Goal: Information Seeking & Learning: Learn about a topic

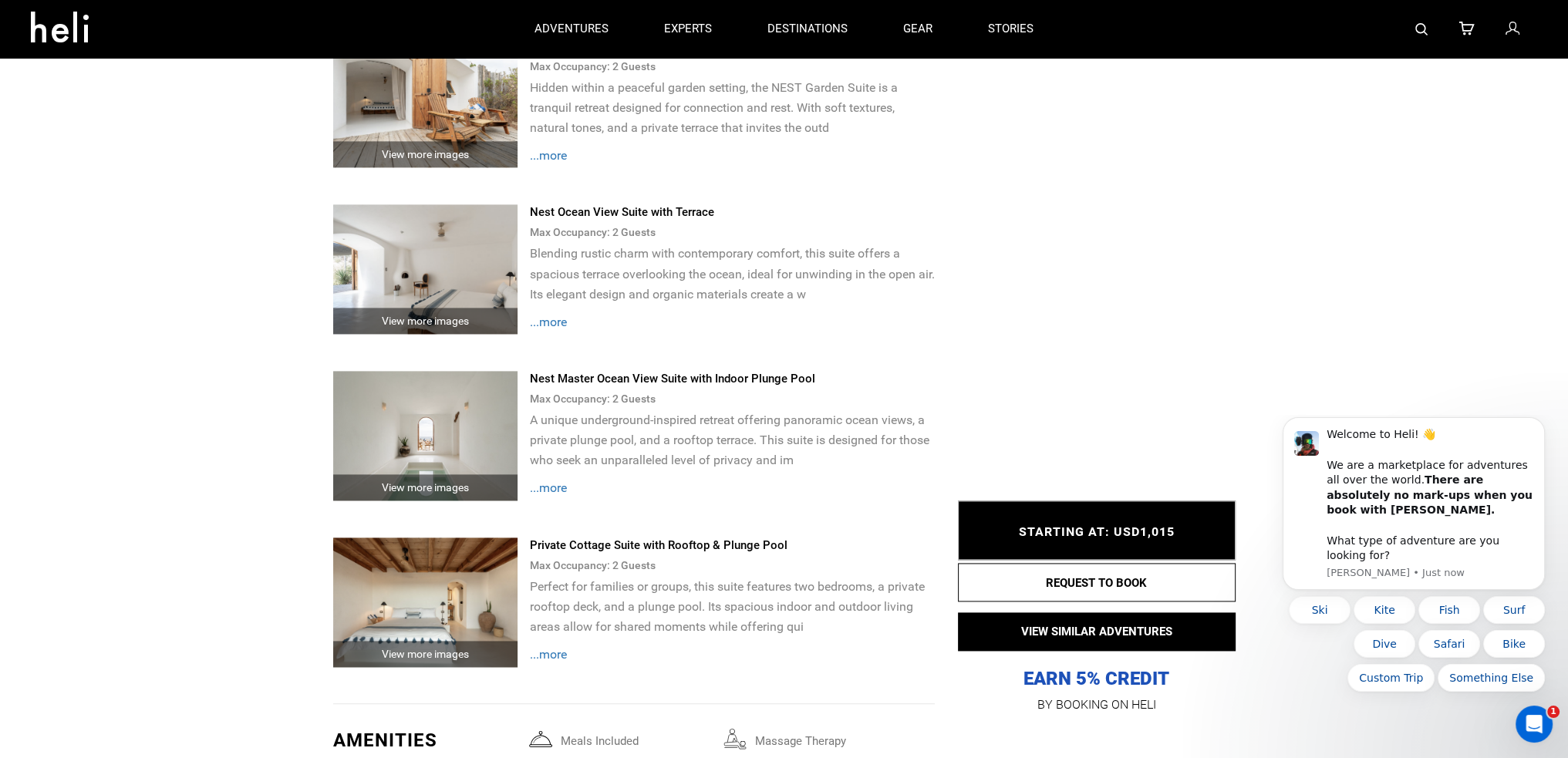
scroll to position [2622, 0]
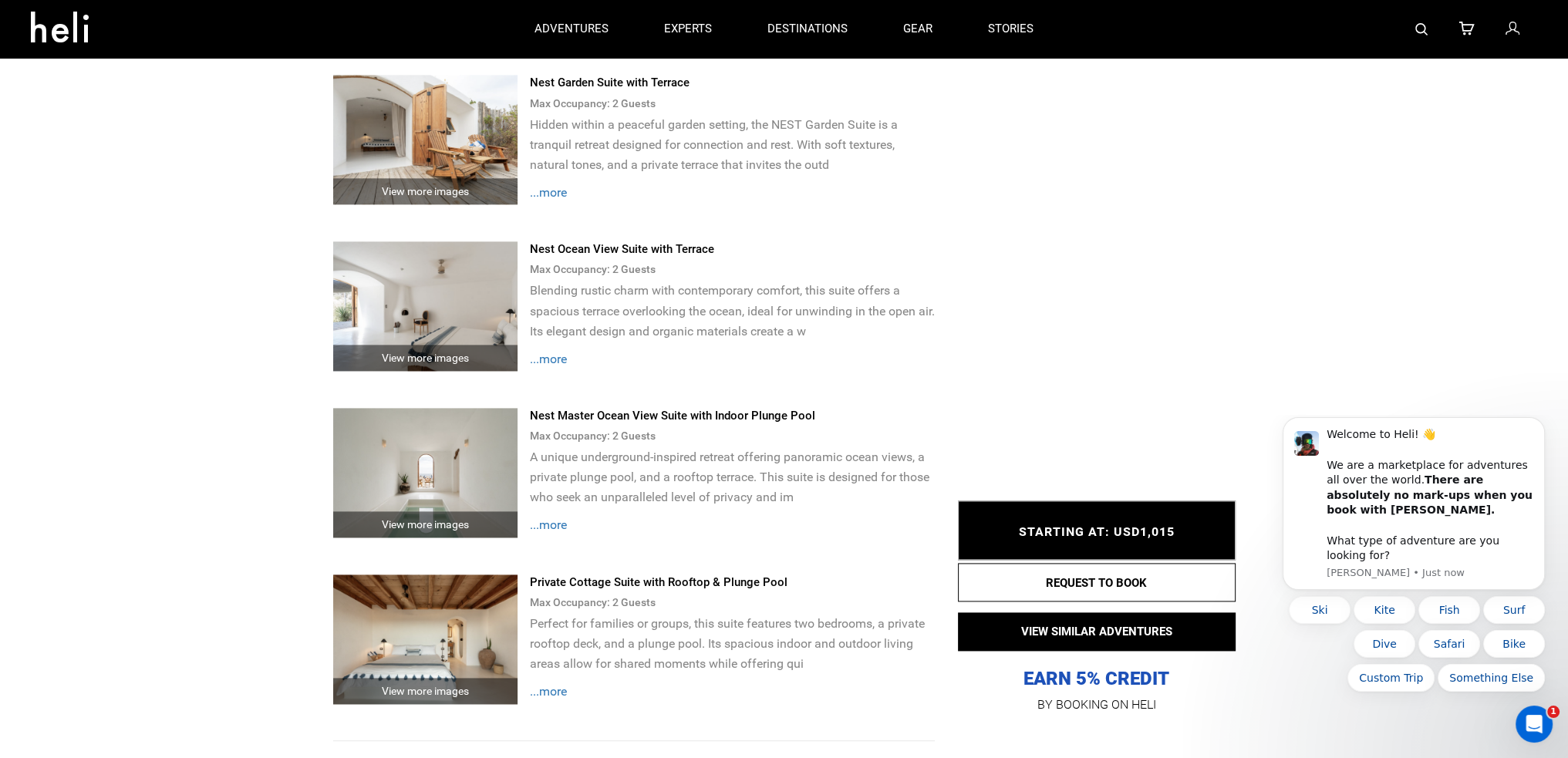
click at [551, 521] on span "...more" at bounding box center [548, 525] width 37 height 14
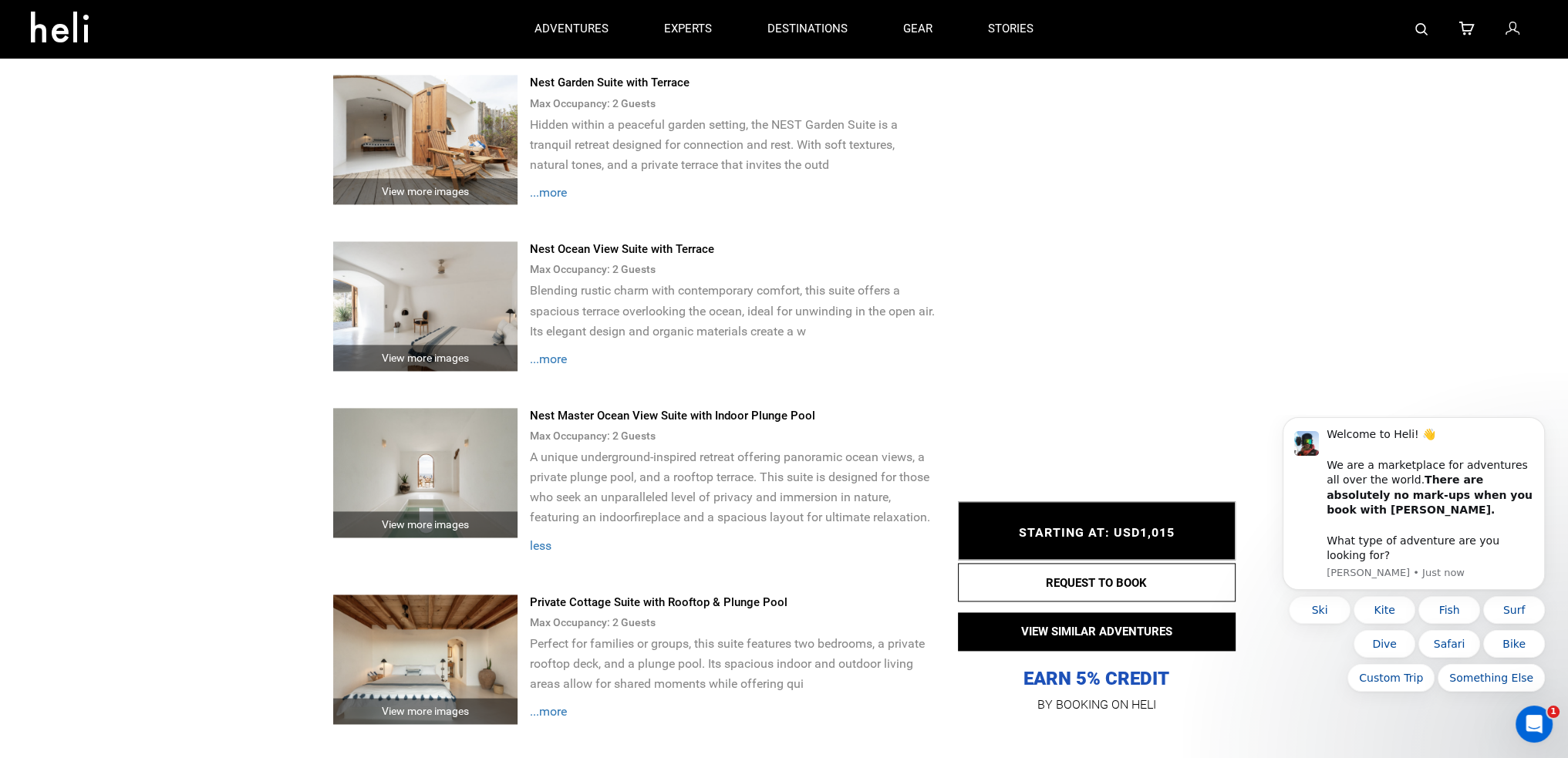
click at [411, 487] on img at bounding box center [425, 472] width 185 height 129
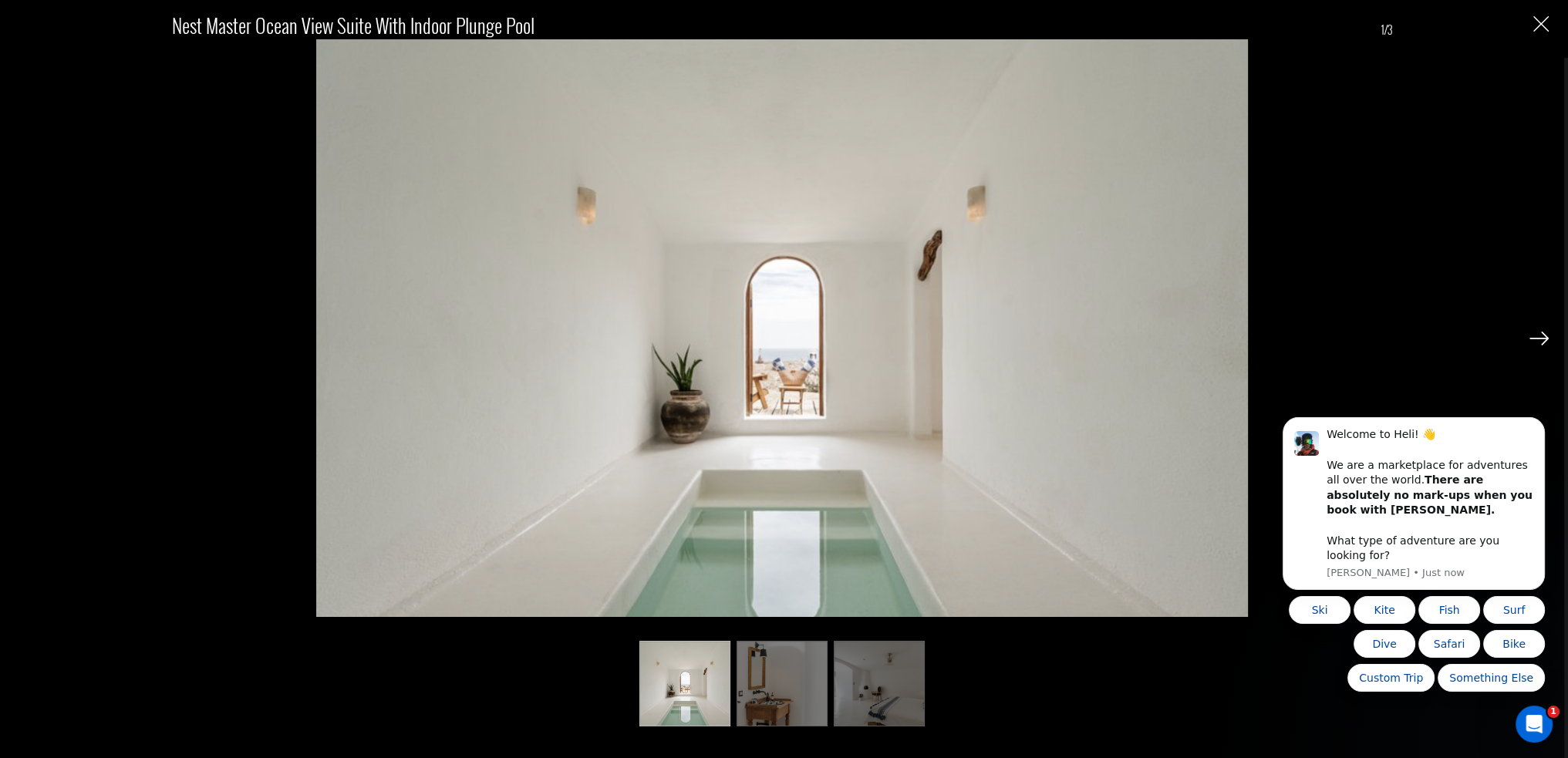
click at [1539, 330] on div at bounding box center [1539, 337] width 19 height 26
click at [1550, 333] on div "Nest Master Ocean View Suite with Indoor Plunge Pool 1/3" at bounding box center [782, 379] width 1564 height 758
click at [1534, 335] on img at bounding box center [1539, 338] width 19 height 13
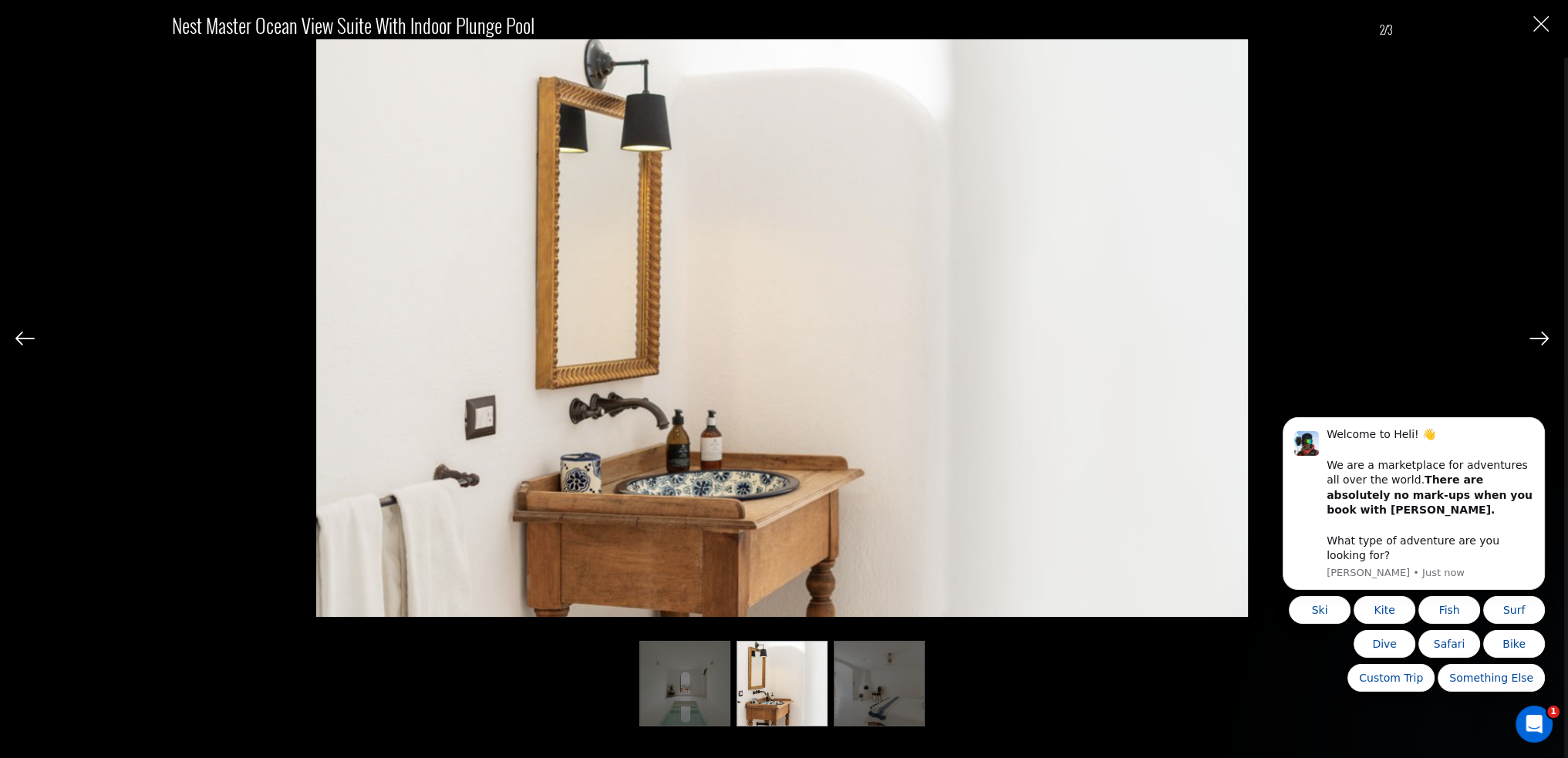
click at [1534, 335] on img at bounding box center [1539, 338] width 19 height 13
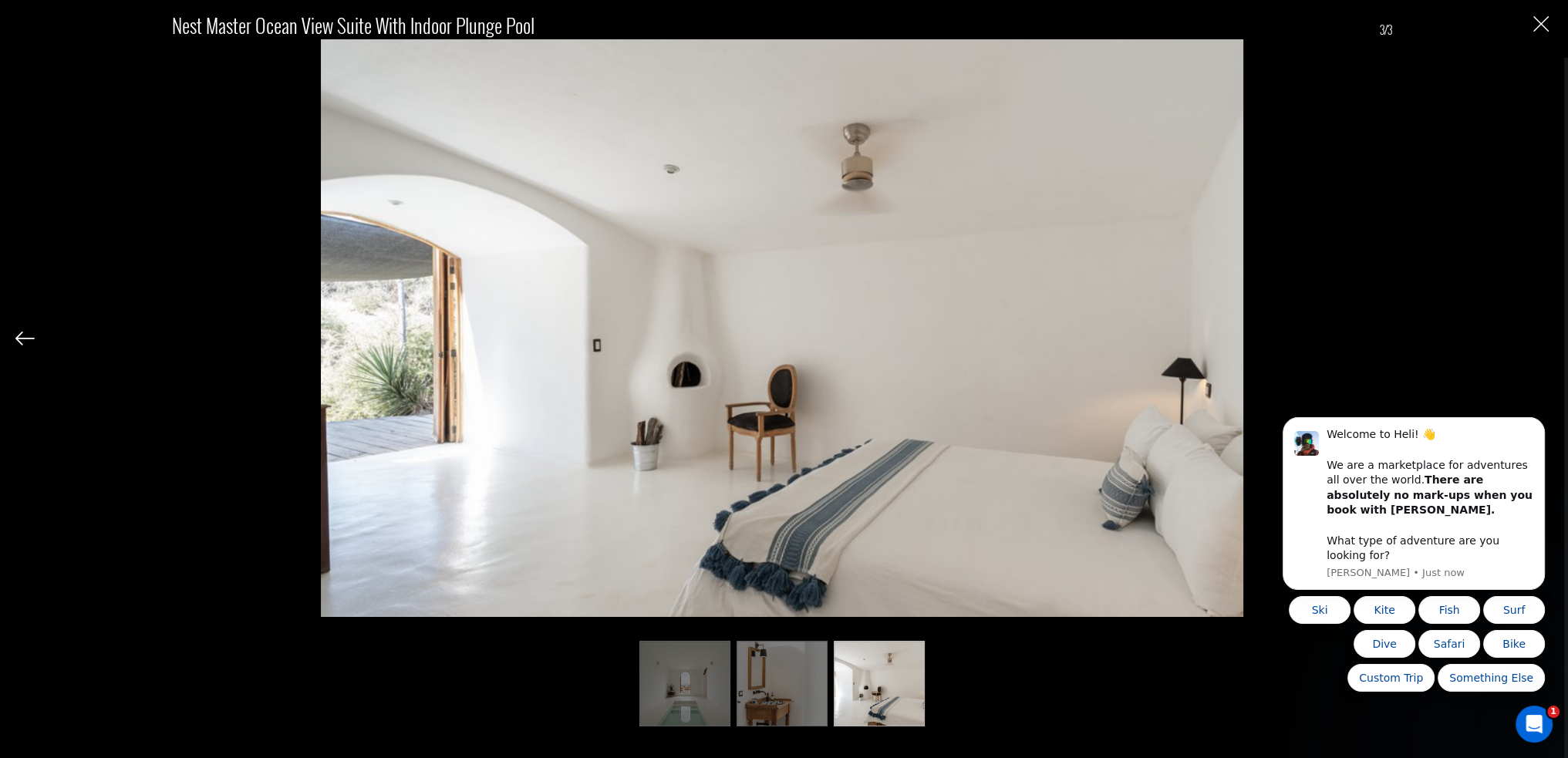
click at [1534, 335] on div "Nest Master Ocean View Suite with Indoor Plunge Pool 3/3" at bounding box center [782, 360] width 1533 height 721
click at [1537, 24] on img "Close" at bounding box center [1540, 23] width 15 height 15
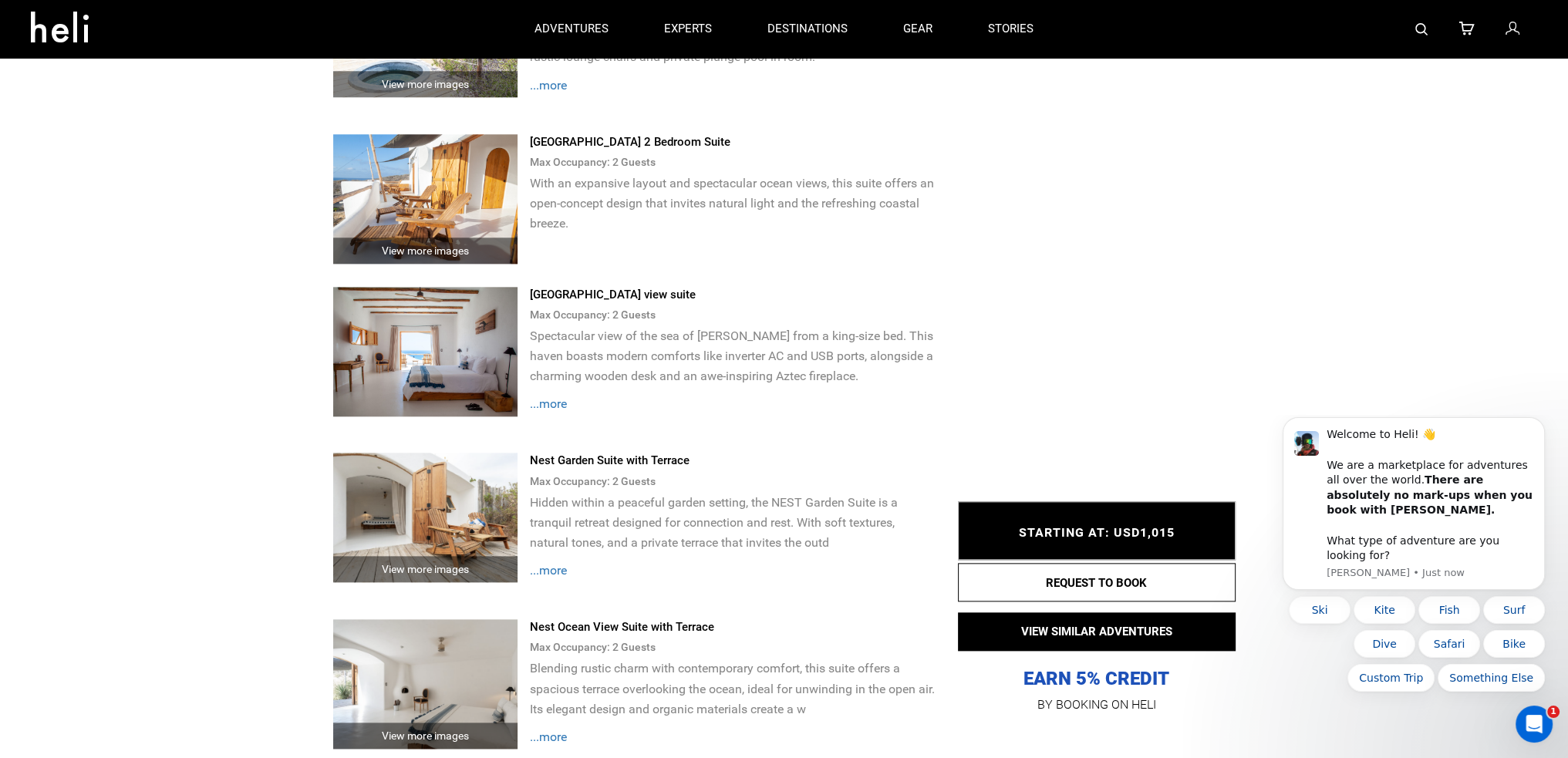
scroll to position [2237, 0]
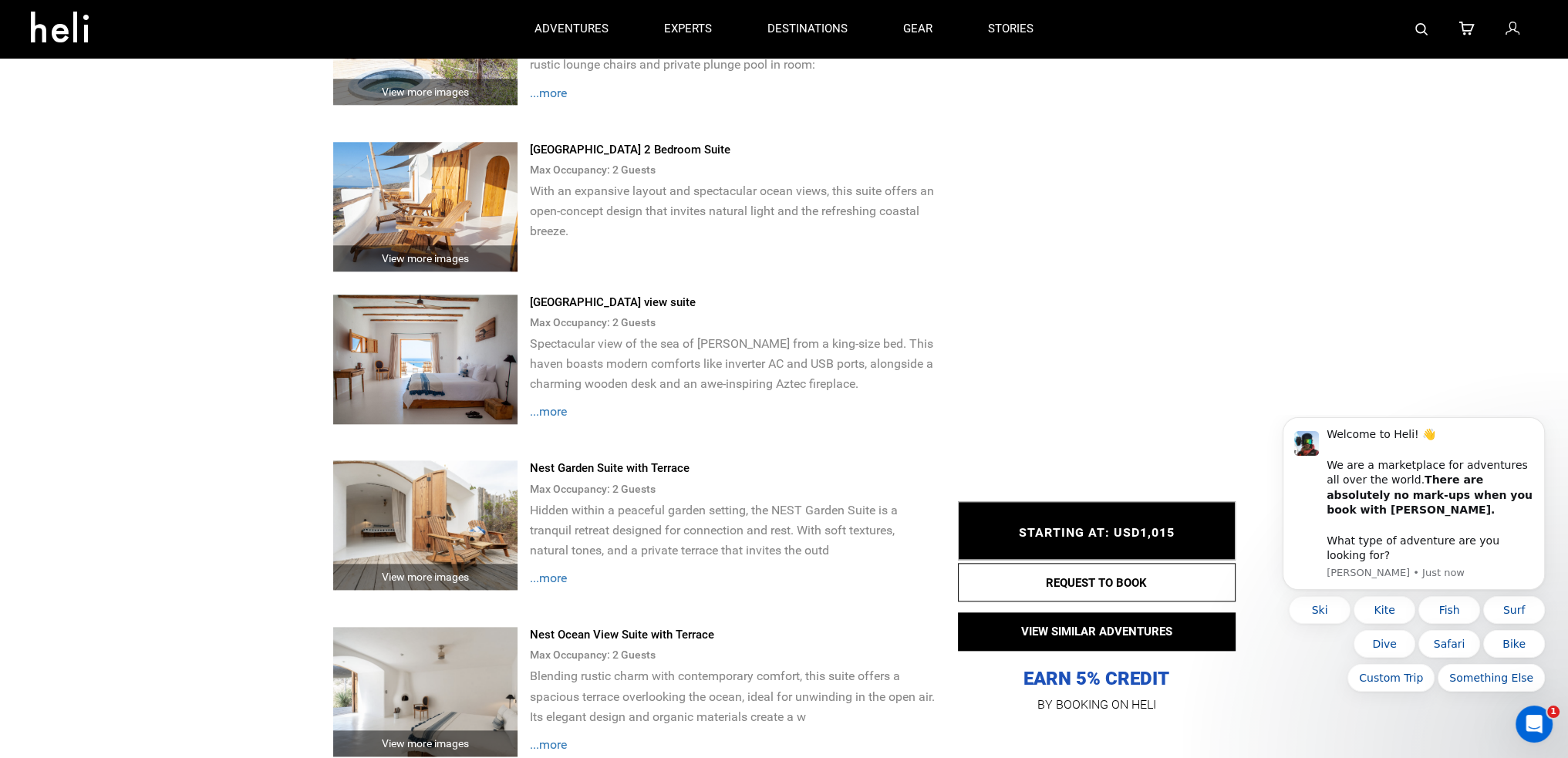
click at [436, 309] on img at bounding box center [425, 359] width 185 height 129
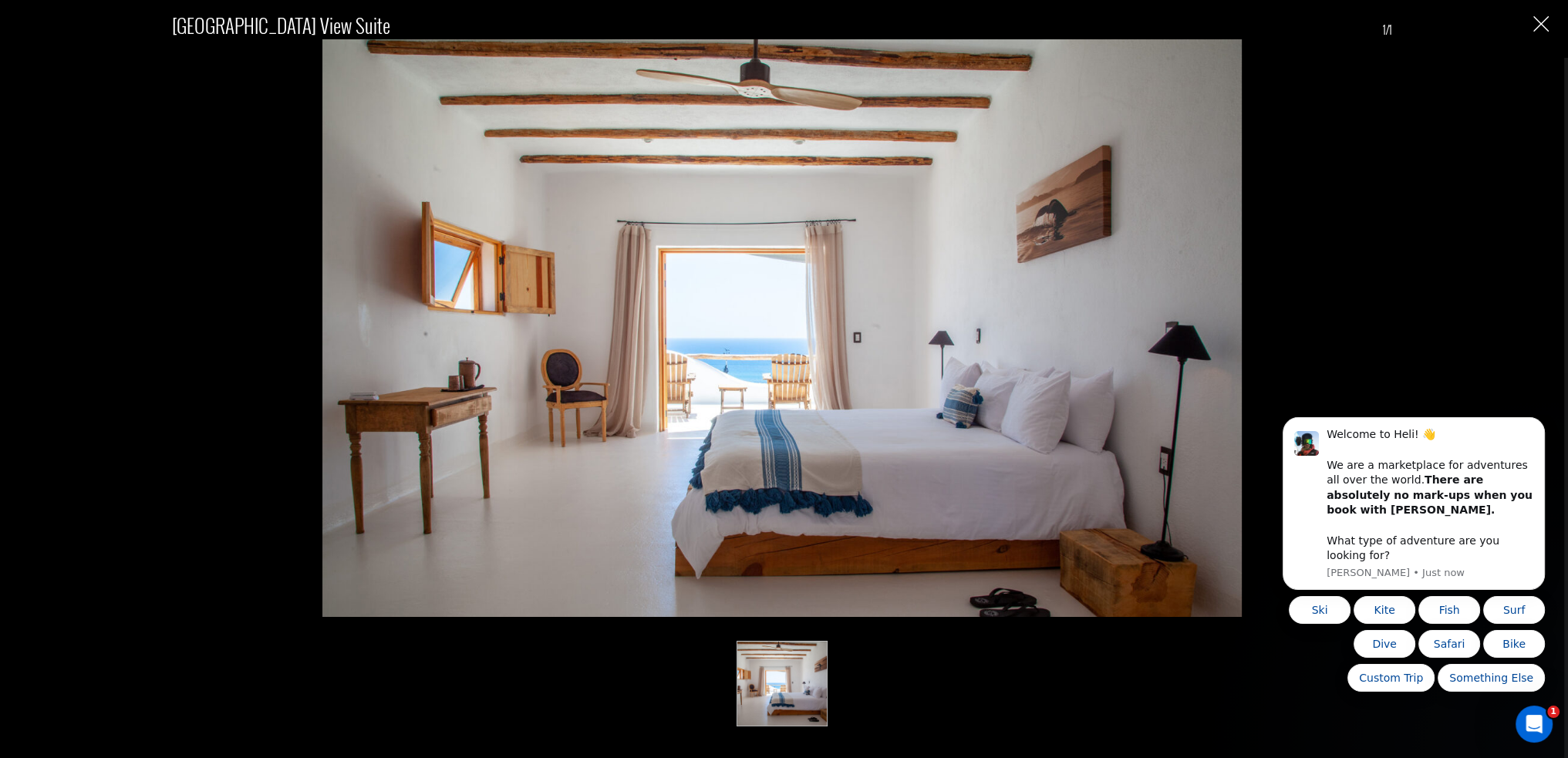
click at [1546, 15] on button "Close" at bounding box center [1540, 23] width 15 height 16
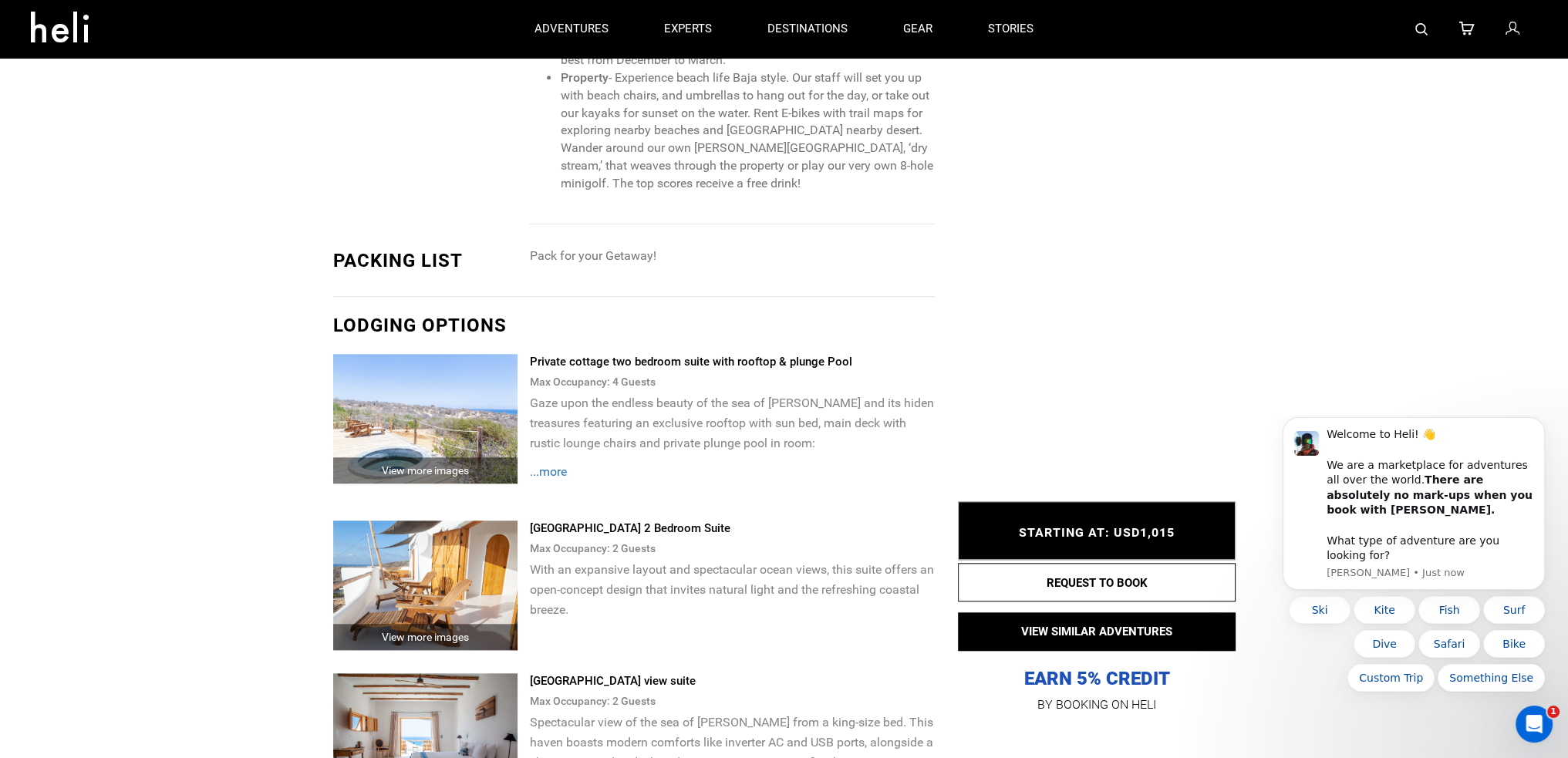
scroll to position [1851, 0]
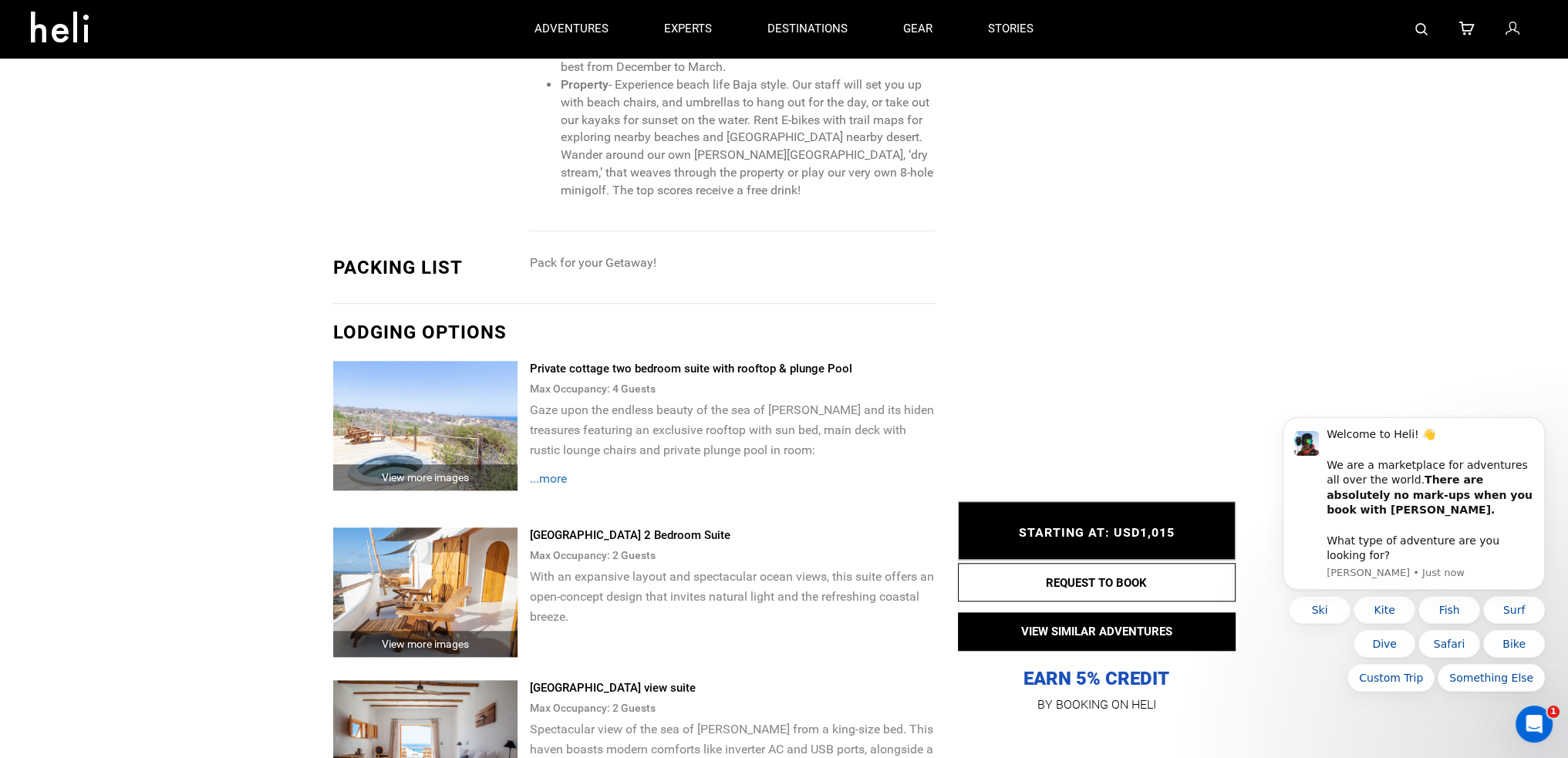
click at [408, 410] on img at bounding box center [425, 425] width 185 height 129
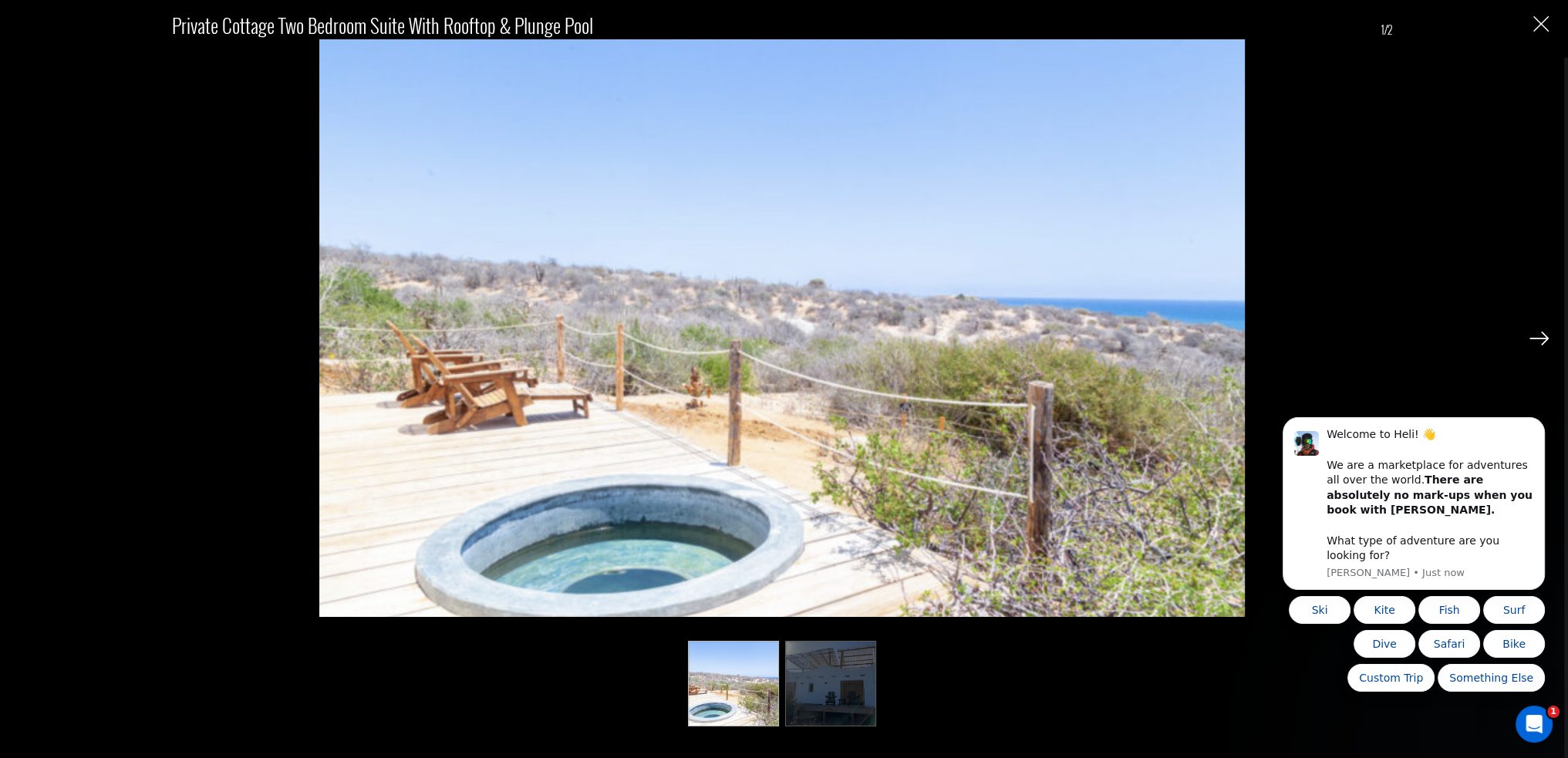
click at [1534, 334] on img at bounding box center [1539, 338] width 19 height 13
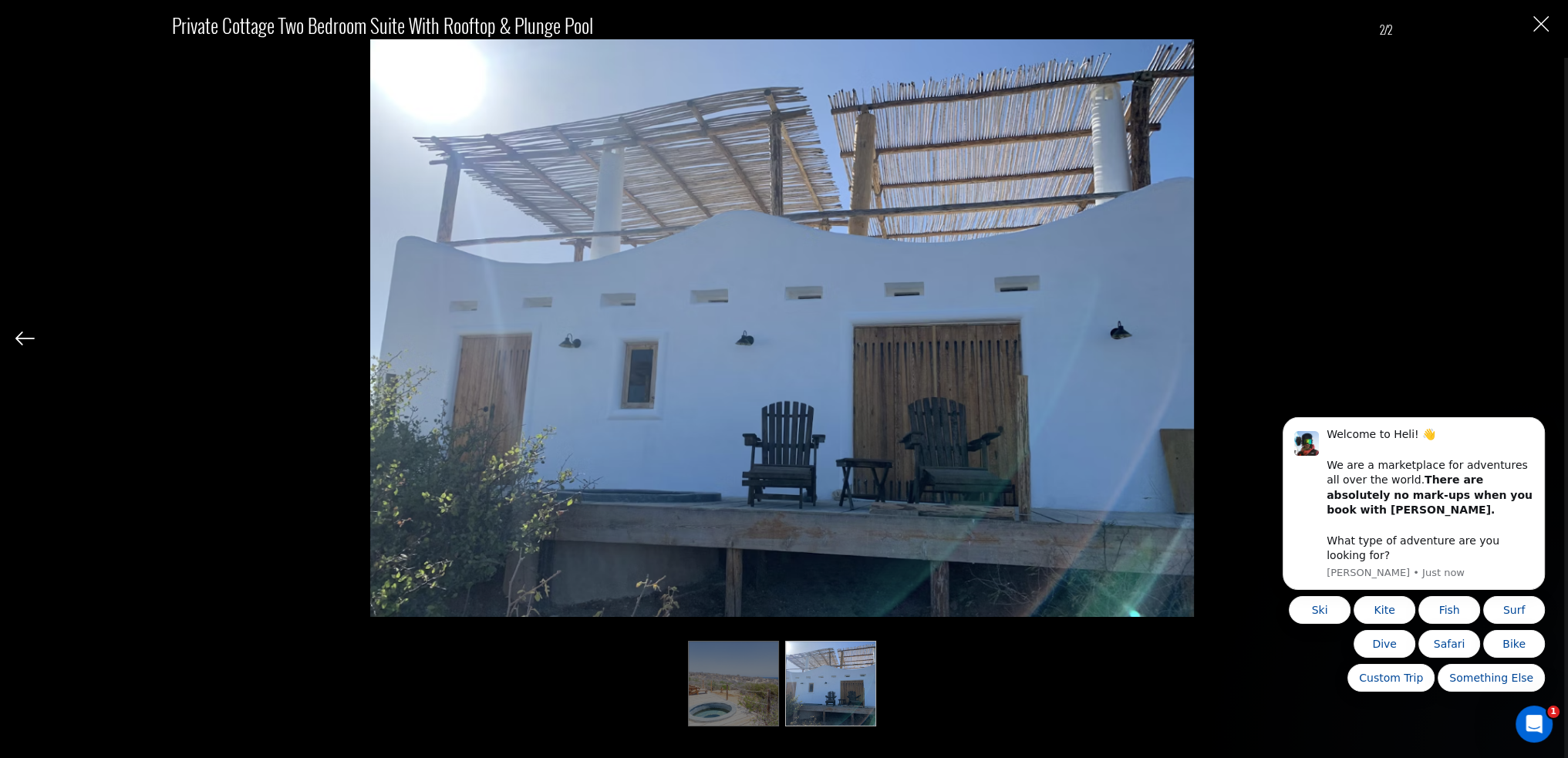
click at [1534, 334] on div "Private cottage two bedroom suite with rooftop & plunge Pool 2/2" at bounding box center [782, 360] width 1533 height 721
drag, startPoint x: 1544, startPoint y: 23, endPoint x: 1276, endPoint y: 94, distance: 277.2
click at [1543, 23] on img "Close" at bounding box center [1540, 23] width 15 height 15
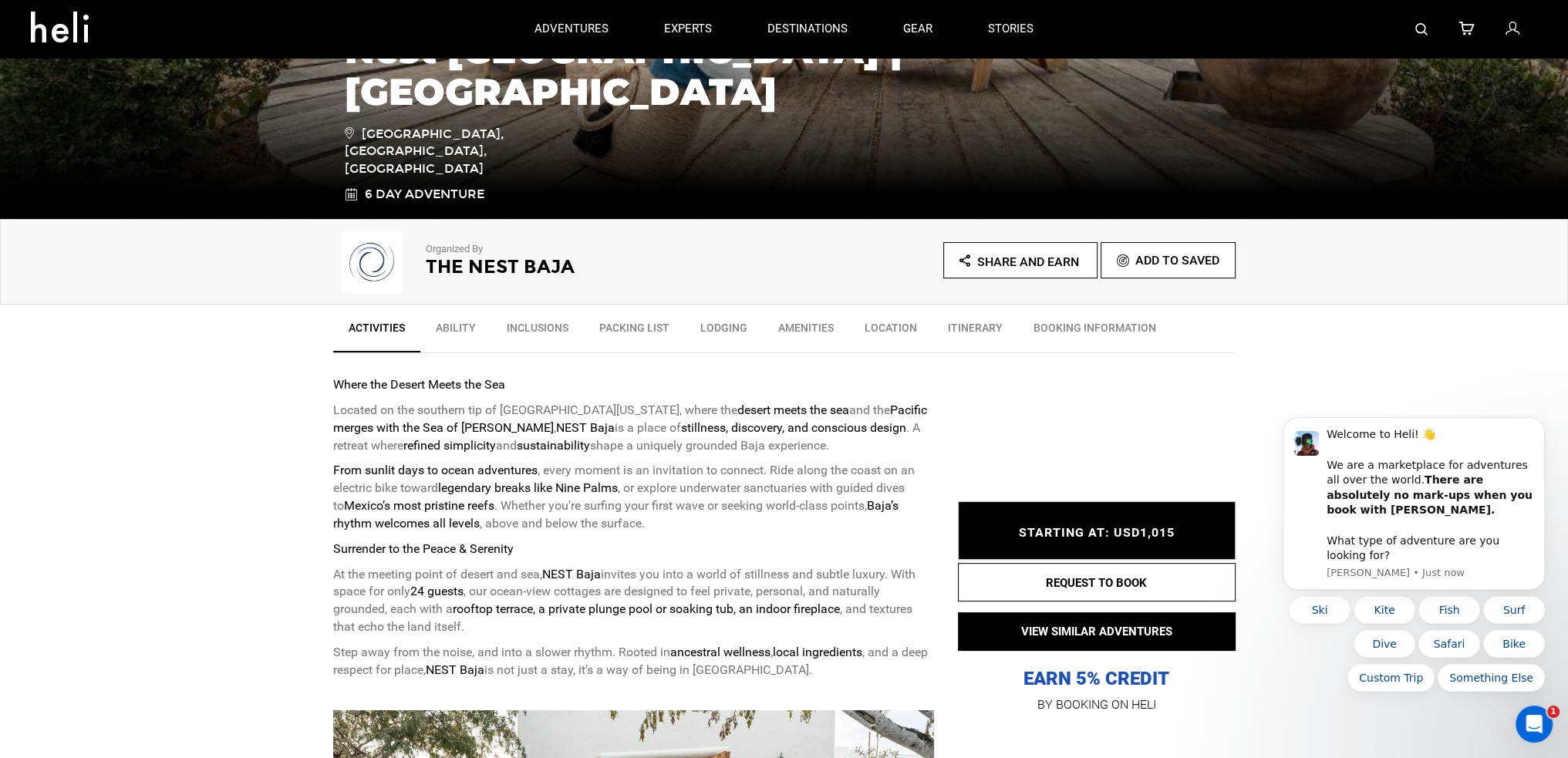
scroll to position [232, 0]
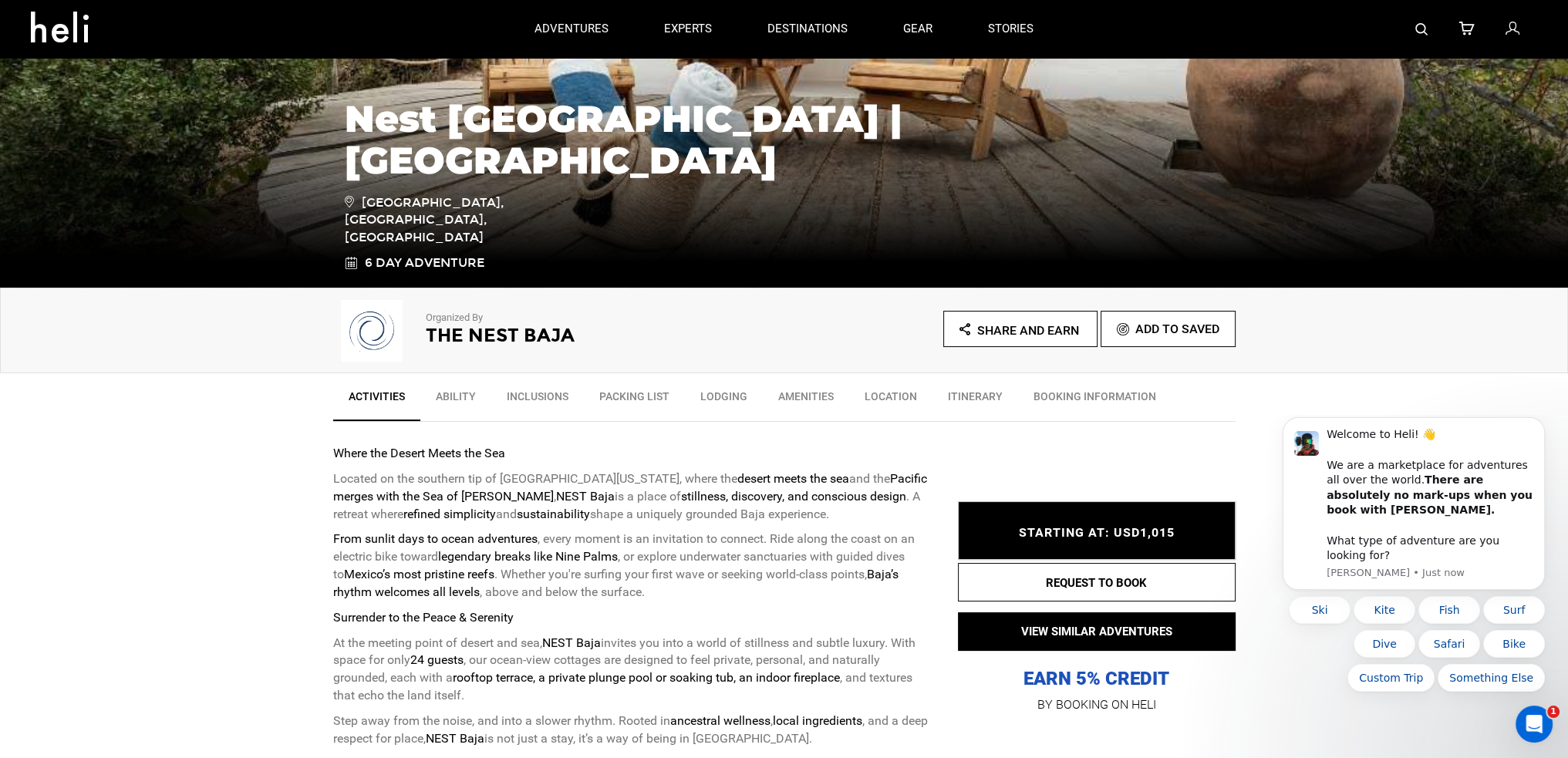
click at [544, 396] on link "Inclusions" at bounding box center [537, 400] width 93 height 39
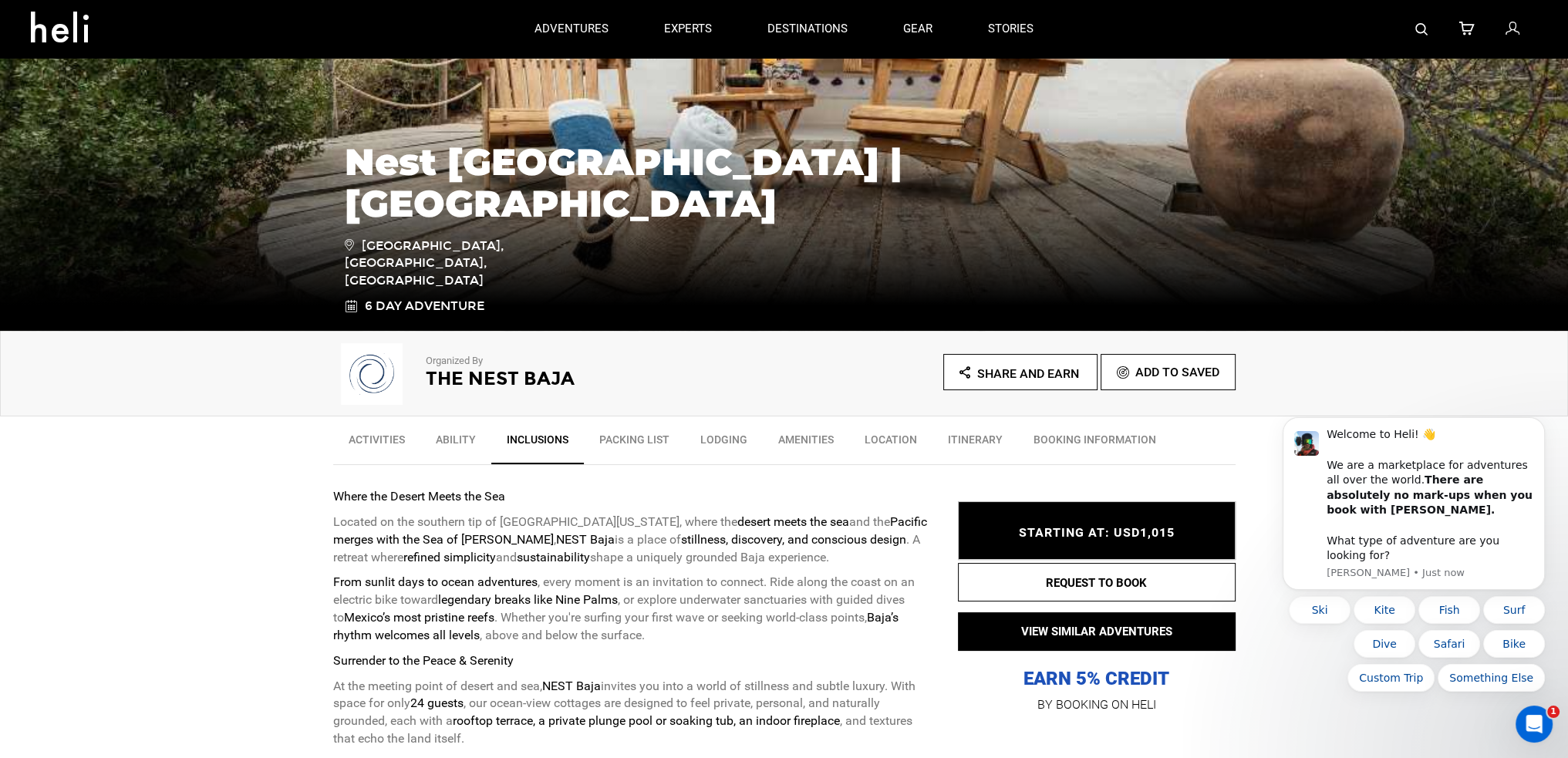
scroll to position [70, 0]
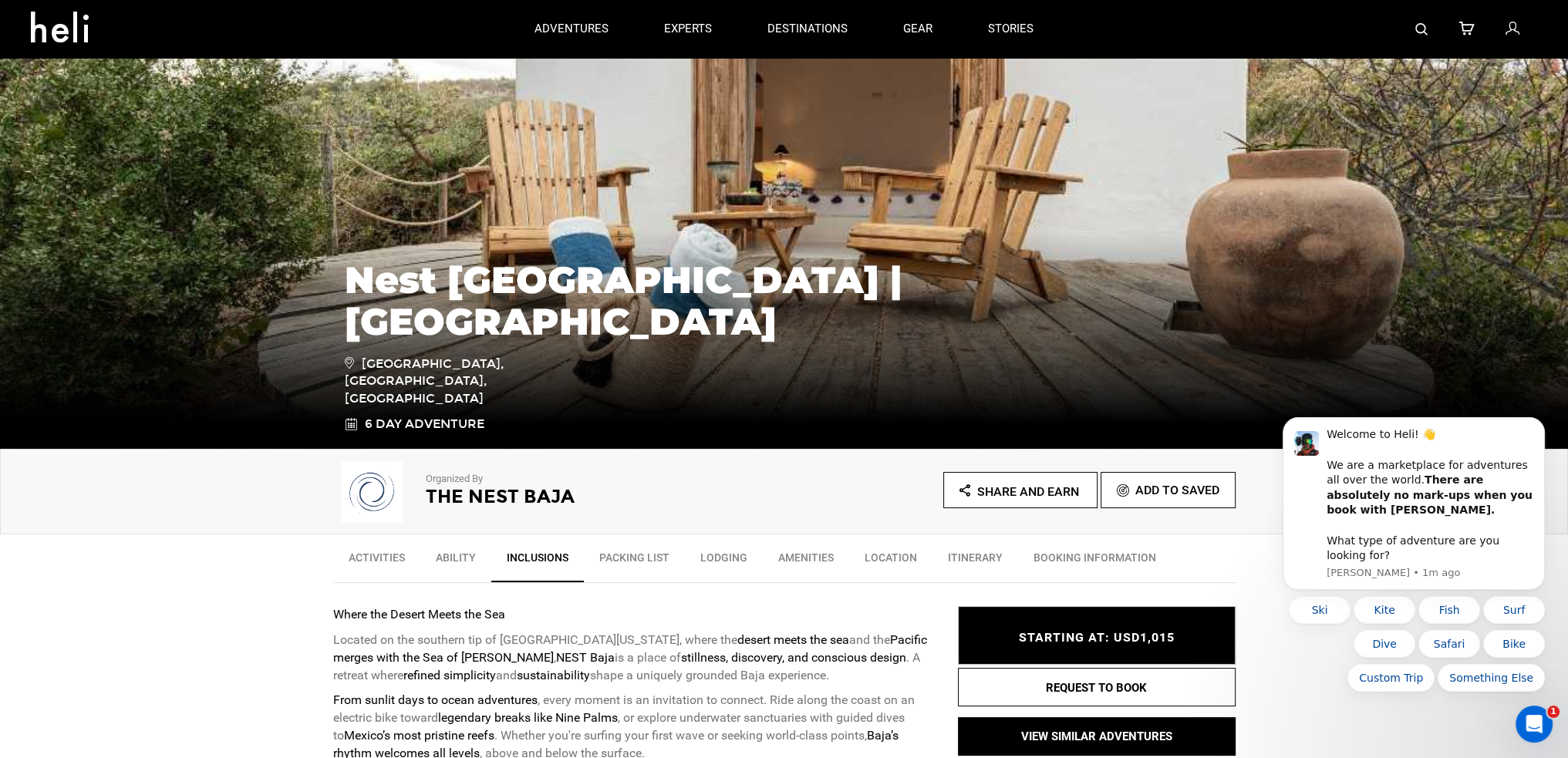
click at [42, 17] on icon at bounding box center [65, 22] width 69 height 25
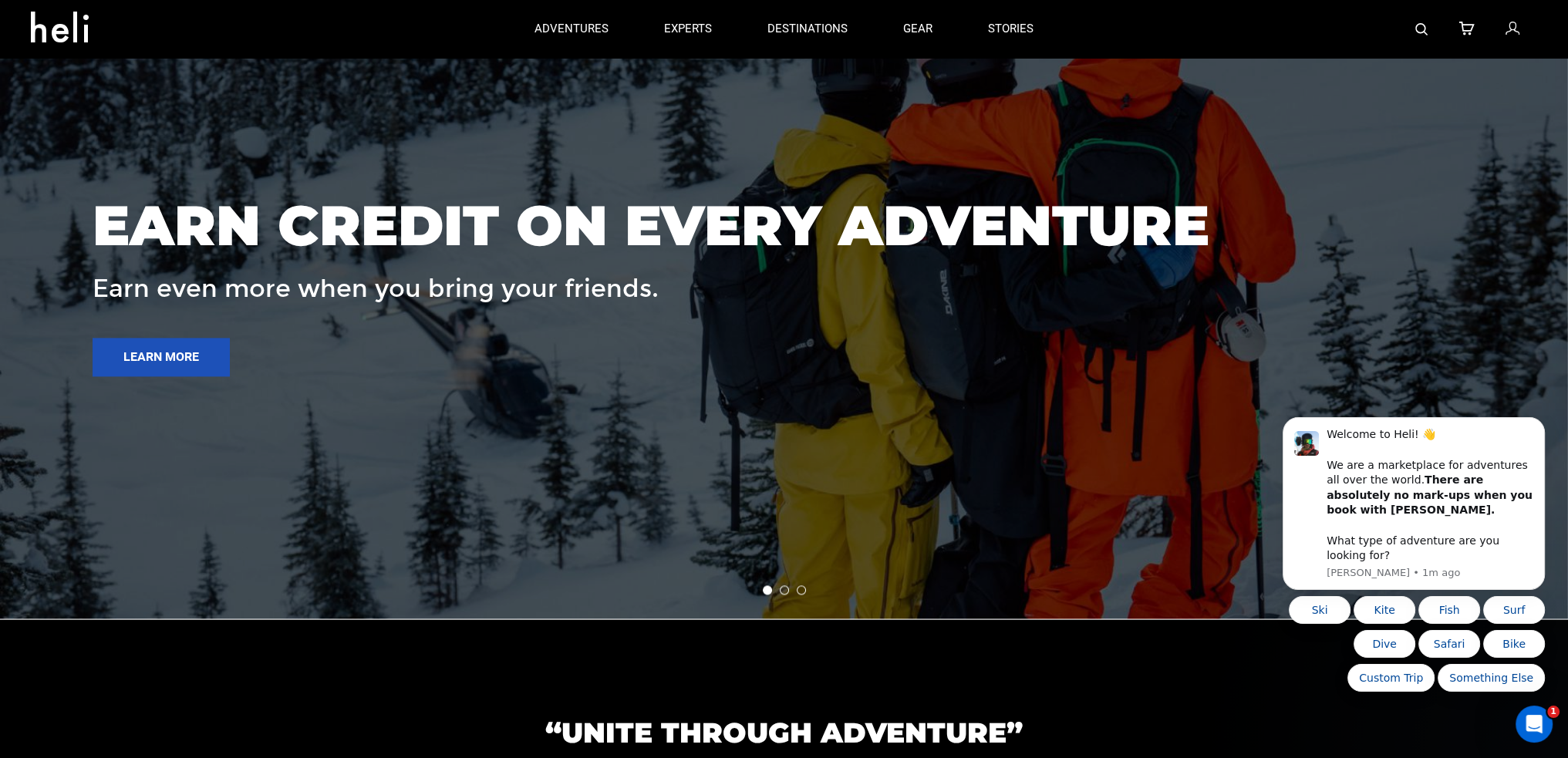
scroll to position [2496, 0]
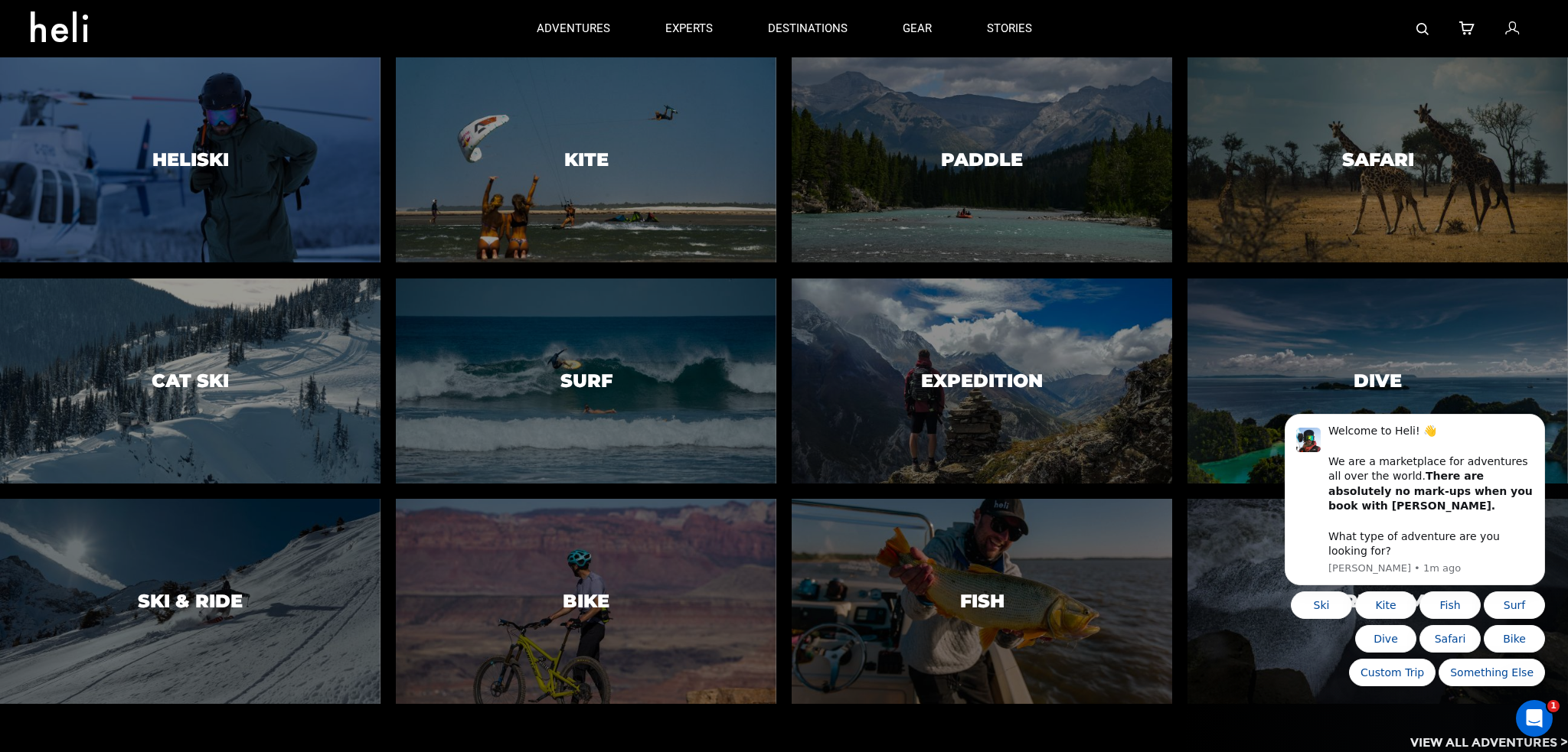
drag, startPoint x: 1266, startPoint y: 668, endPoint x: 1279, endPoint y: 668, distance: 13.0
click at [1279, 668] on html "Welcome to Heli! 👋 We are a marketplace for adventures all over the world. Ther…" at bounding box center [1414, 578] width 307 height 333
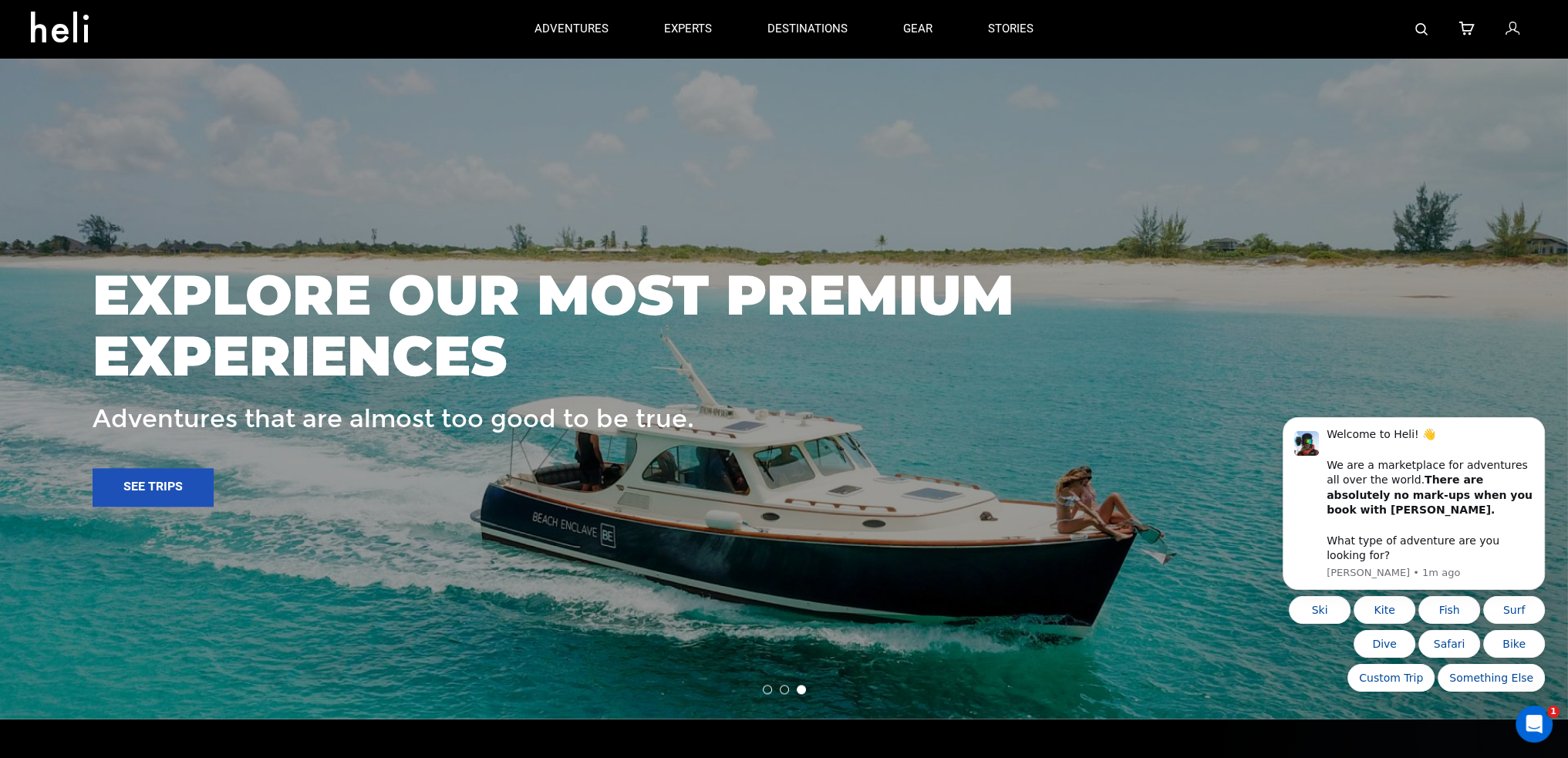
scroll to position [2418, 0]
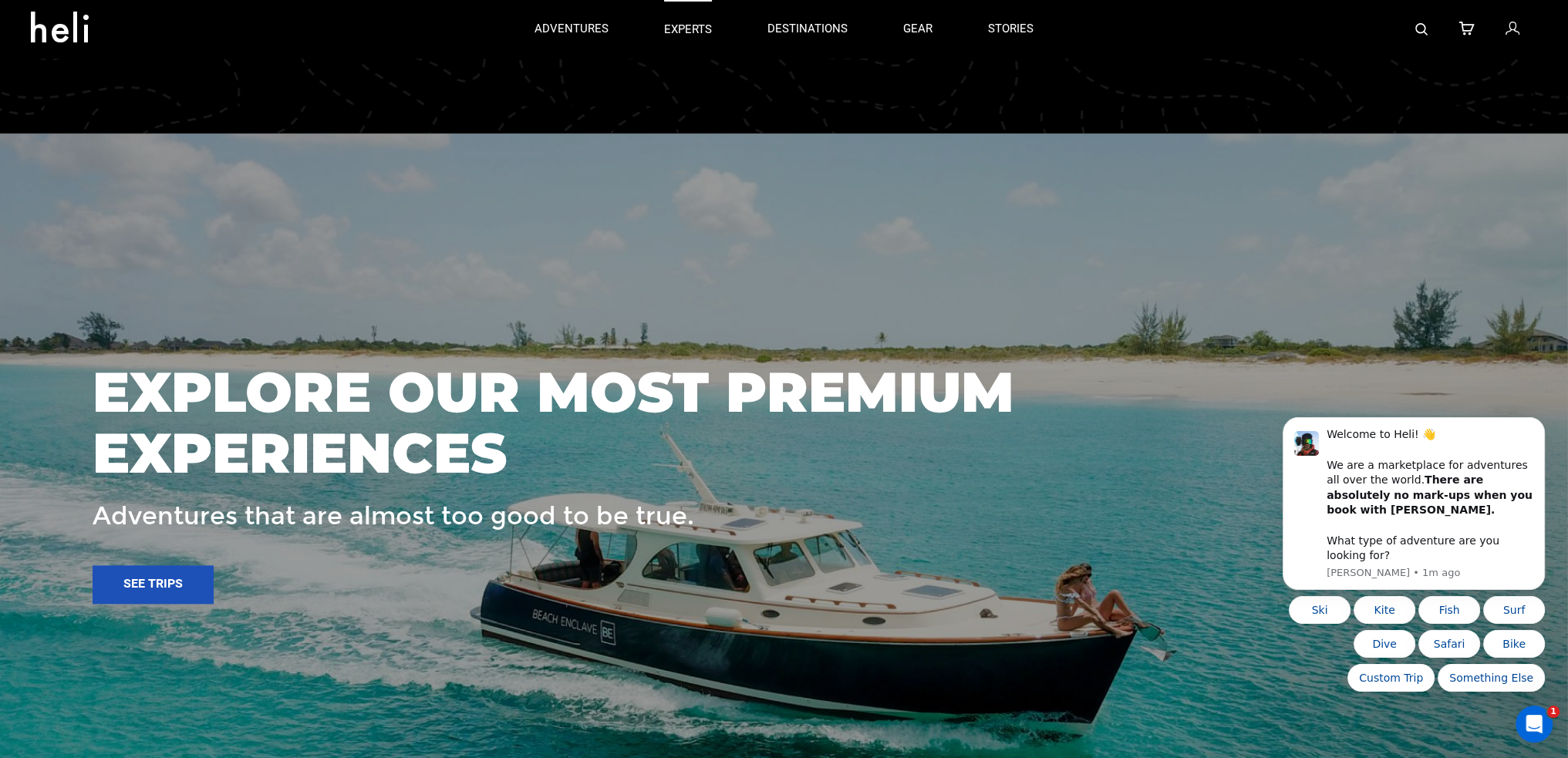
click at [694, 28] on p "experts" at bounding box center [688, 29] width 48 height 16
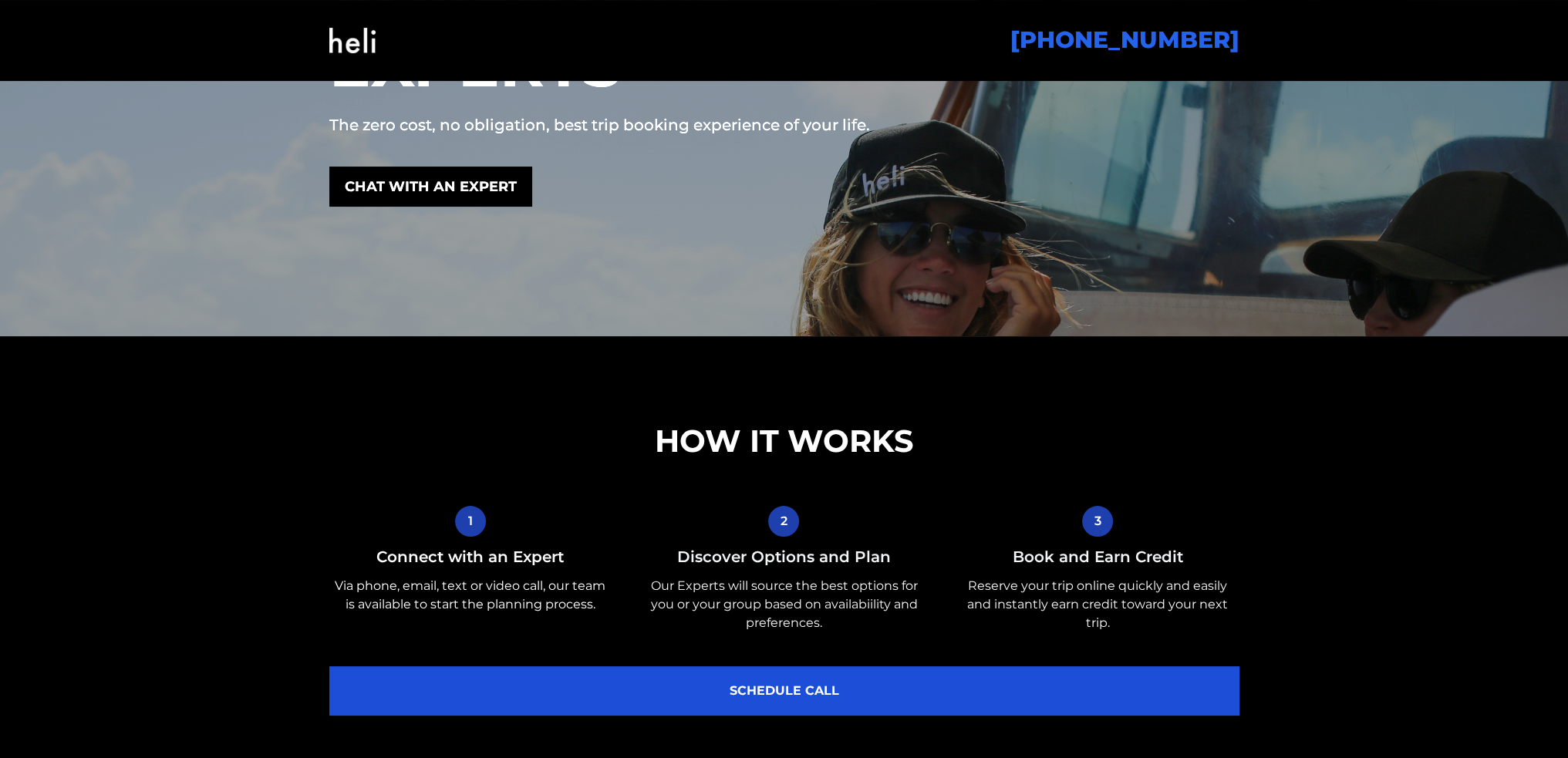
scroll to position [77, 0]
